Goal: Task Accomplishment & Management: Use online tool/utility

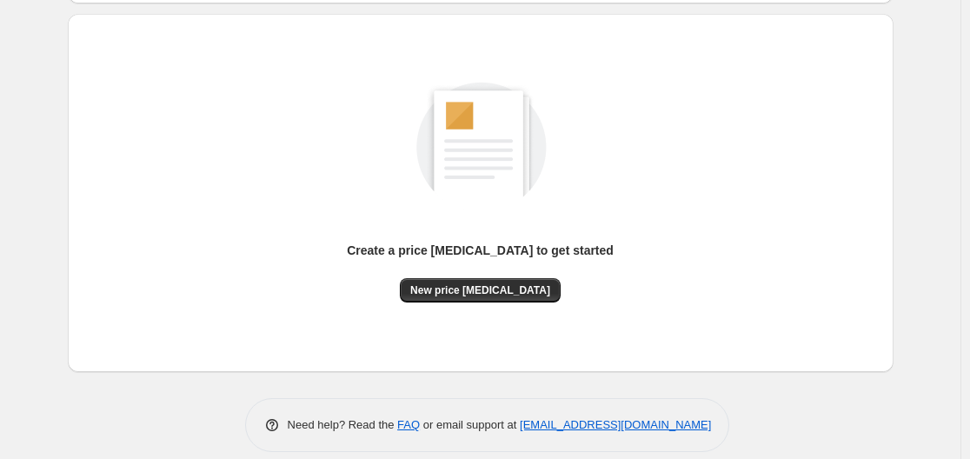
scroll to position [192, 0]
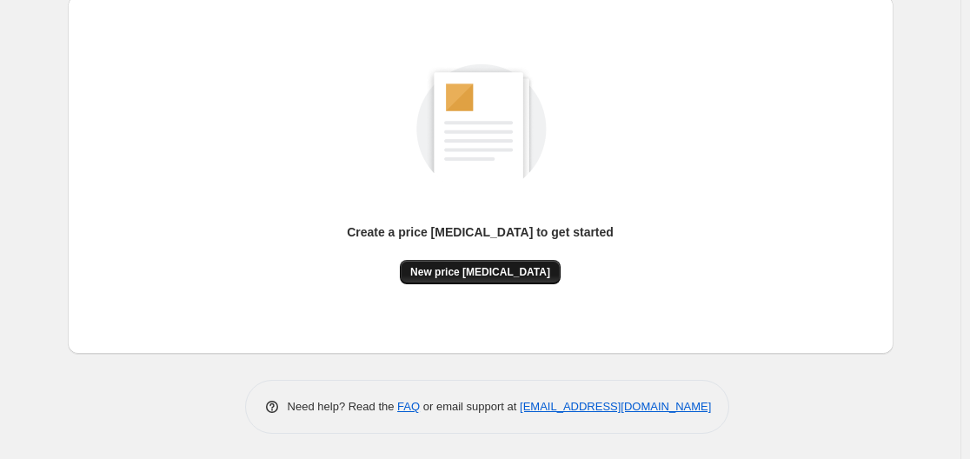
click at [476, 266] on span "New price change job" at bounding box center [480, 272] width 140 height 14
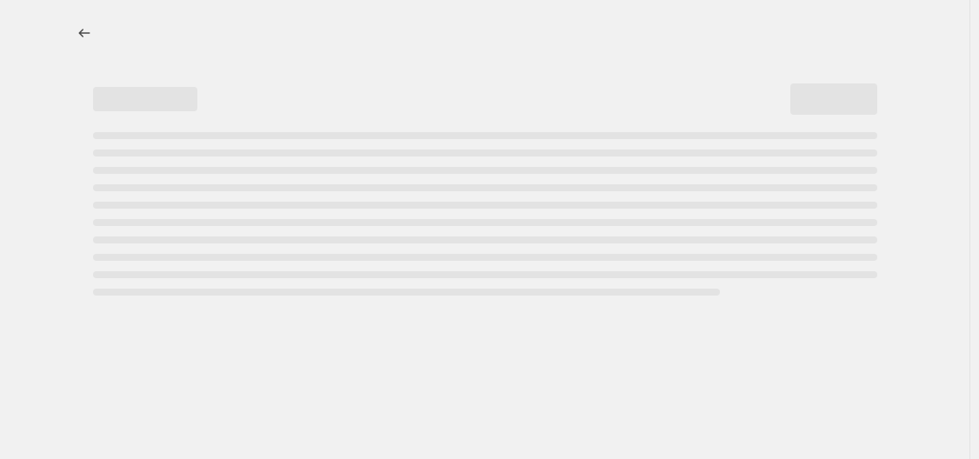
select select "percentage"
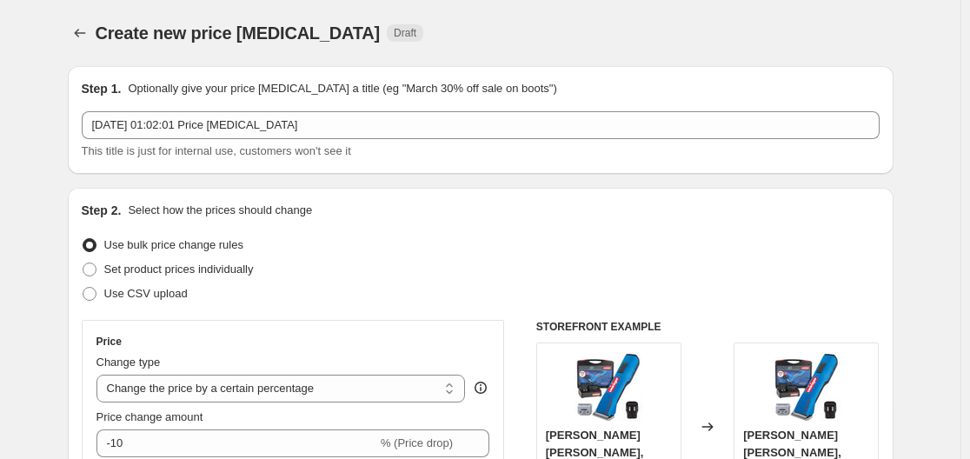
scroll to position [348, 0]
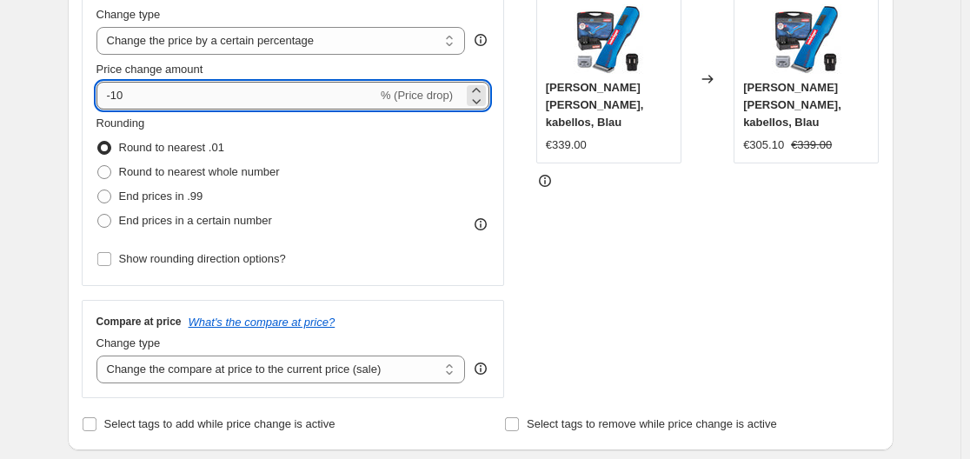
drag, startPoint x: 143, startPoint y: 95, endPoint x: 117, endPoint y: 97, distance: 26.2
click at [117, 97] on input "-10" at bounding box center [237, 96] width 281 height 28
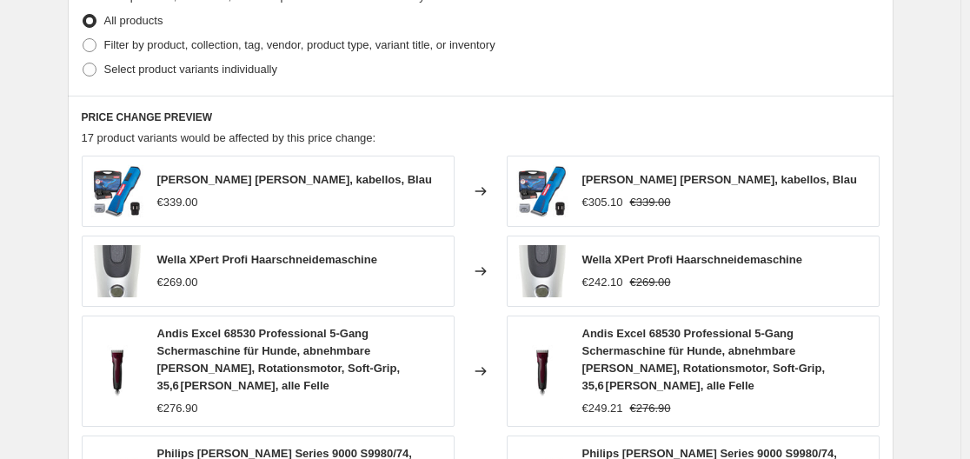
scroll to position [1348, 0]
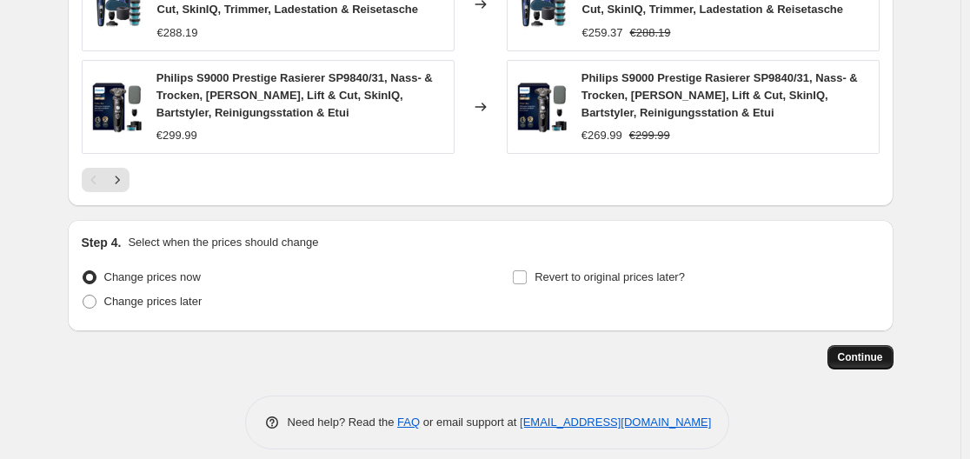
type input "-35"
click at [856, 350] on span "Continue" at bounding box center [860, 357] width 45 height 14
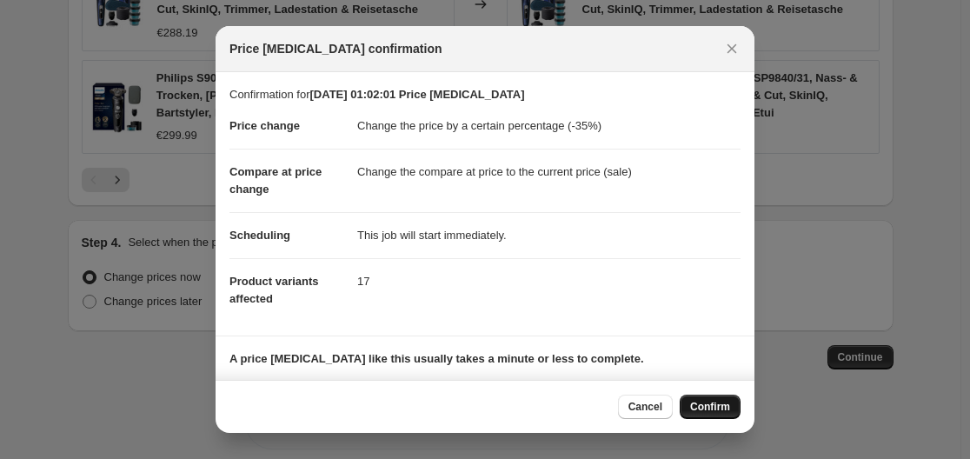
click at [711, 402] on span "Confirm" at bounding box center [710, 407] width 40 height 14
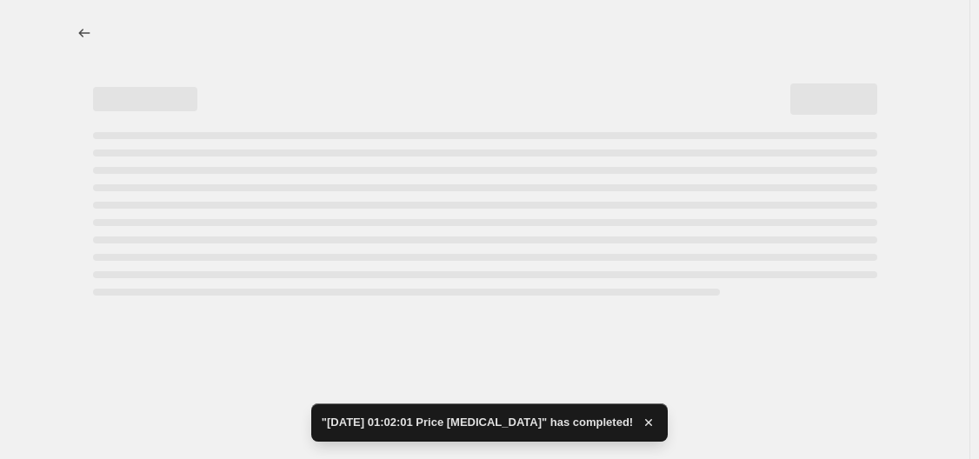
select select "percentage"
